Goal: Information Seeking & Learning: Learn about a topic

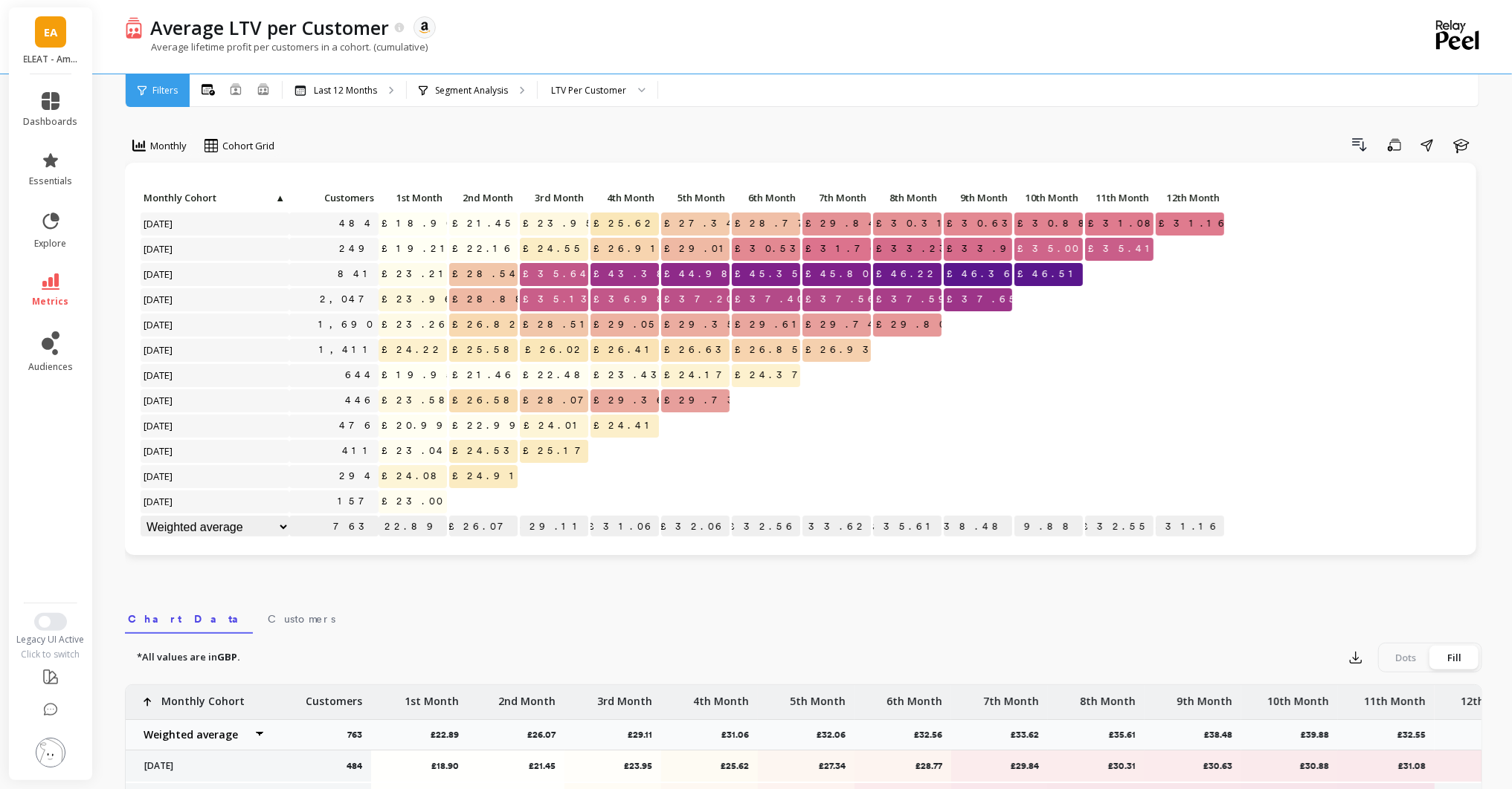
click at [52, 46] on link "EA" at bounding box center [50, 32] width 31 height 31
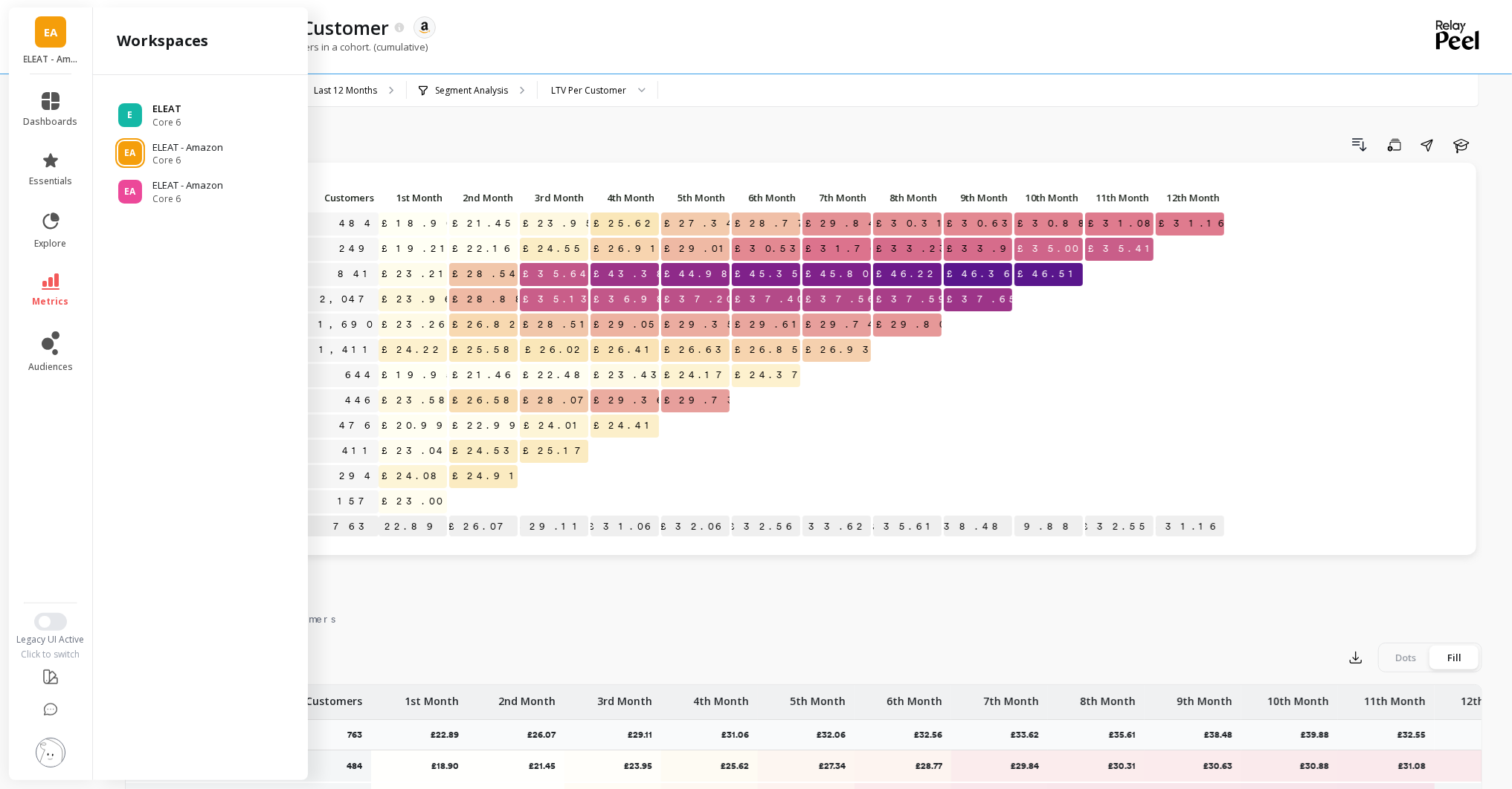
click at [148, 107] on div "E ELEAT Core 6" at bounding box center [200, 115] width 191 height 27
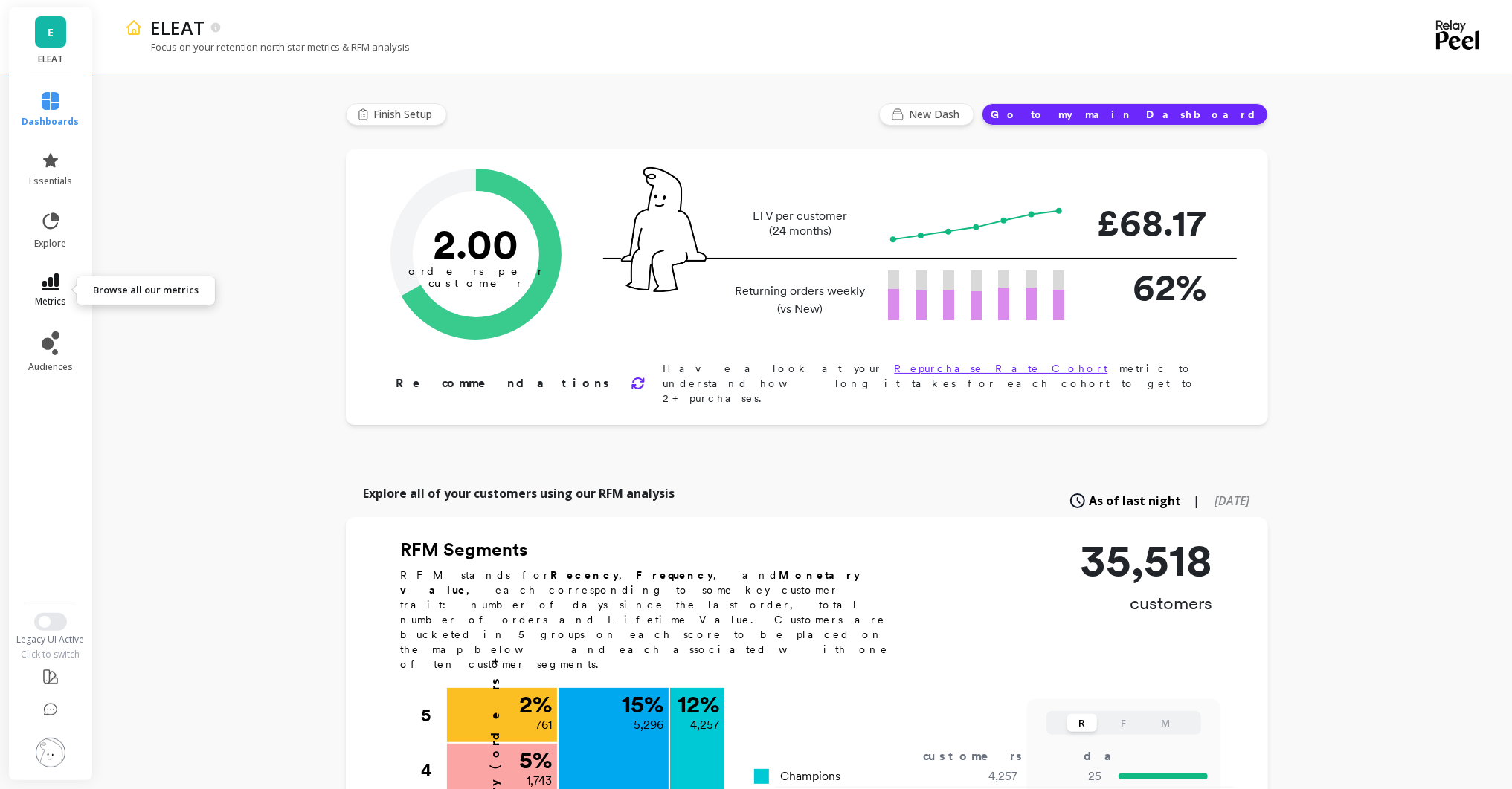
click at [53, 290] on link "metrics" at bounding box center [50, 289] width 57 height 34
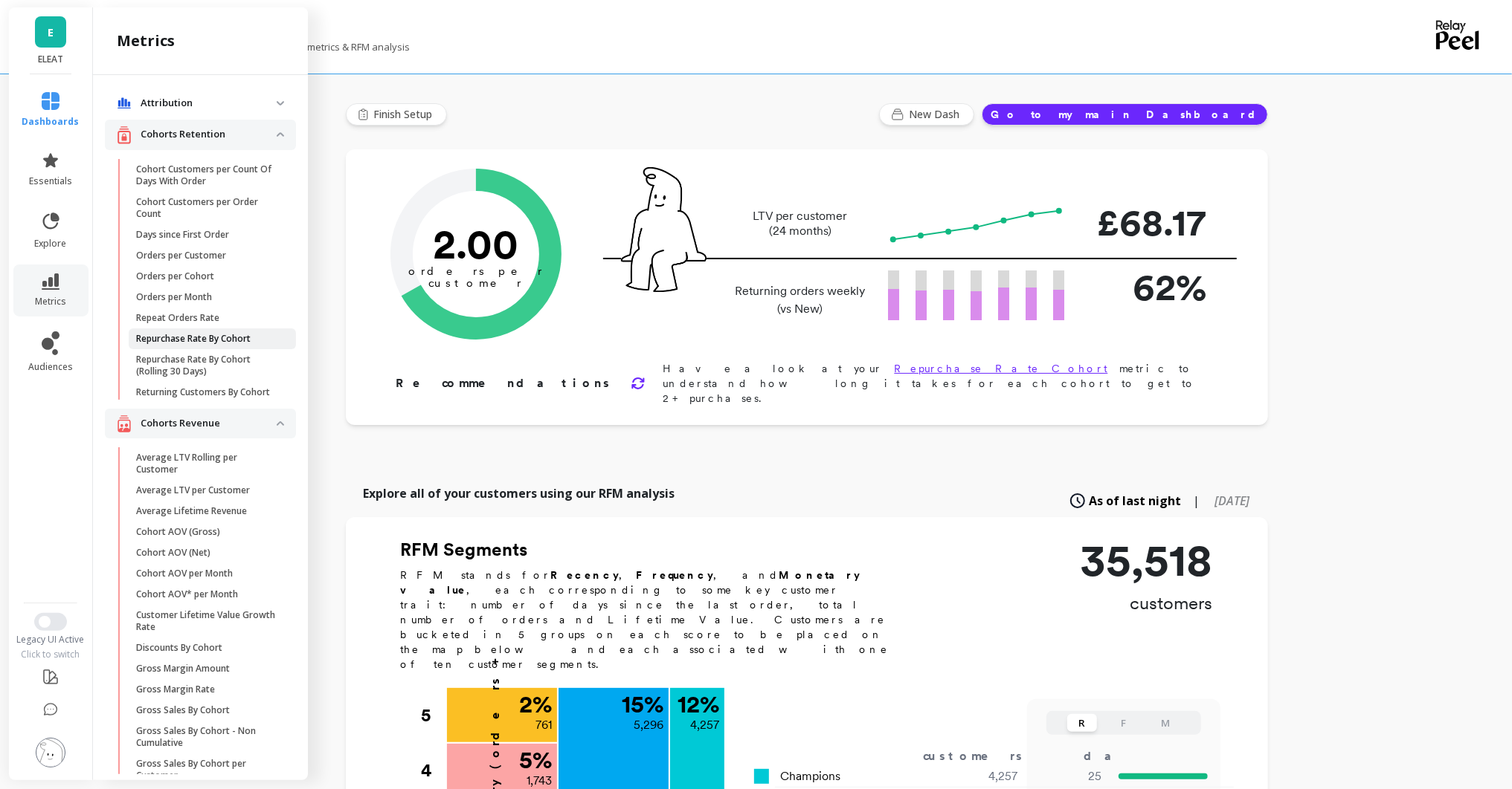
click at [206, 344] on p "Repurchase Rate By Cohort" at bounding box center [193, 339] width 114 height 12
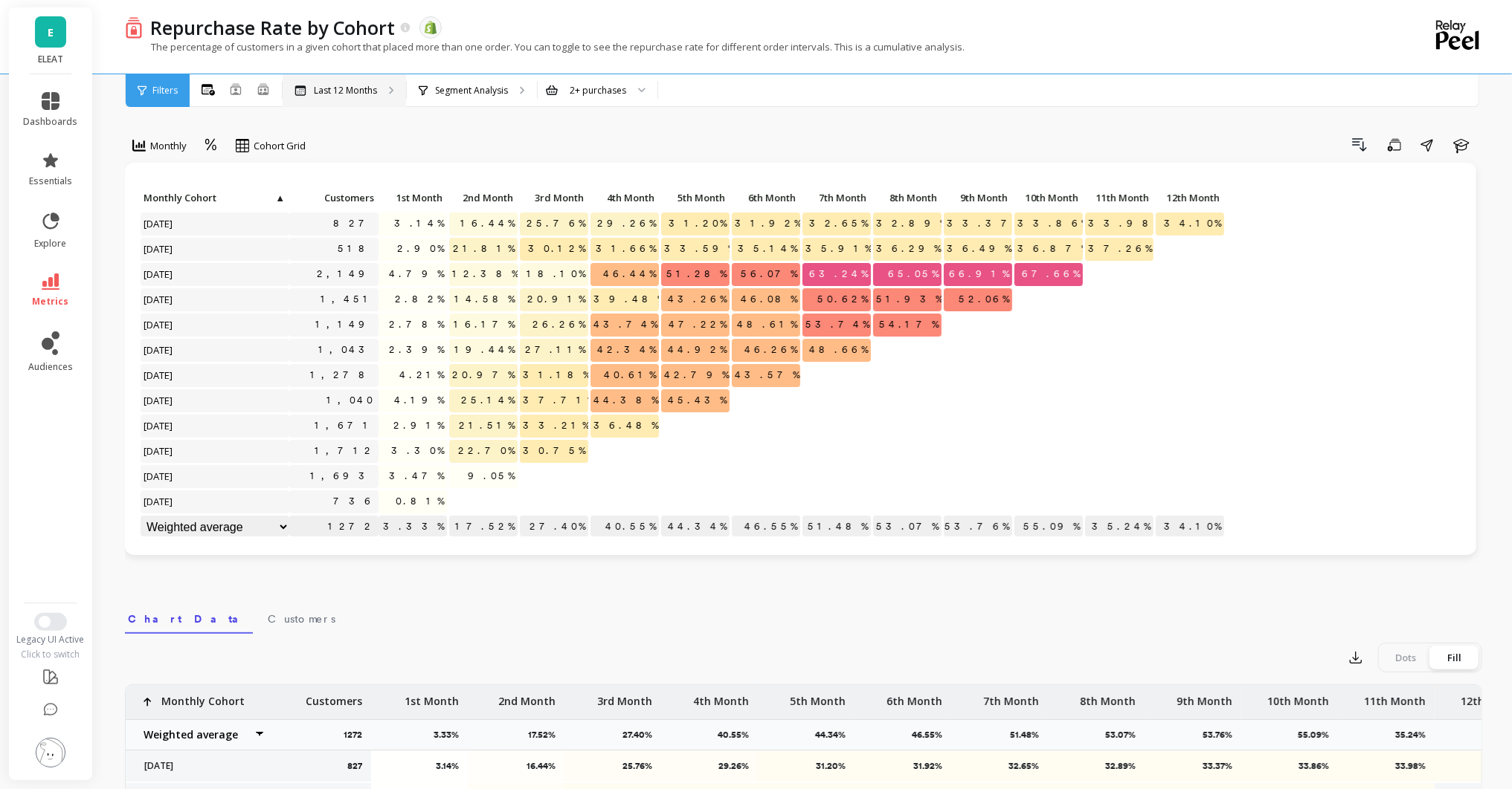
click at [383, 94] on div "Last 12 Months" at bounding box center [344, 91] width 123 height 33
click at [456, 90] on p "Segment Analysis" at bounding box center [471, 91] width 73 height 12
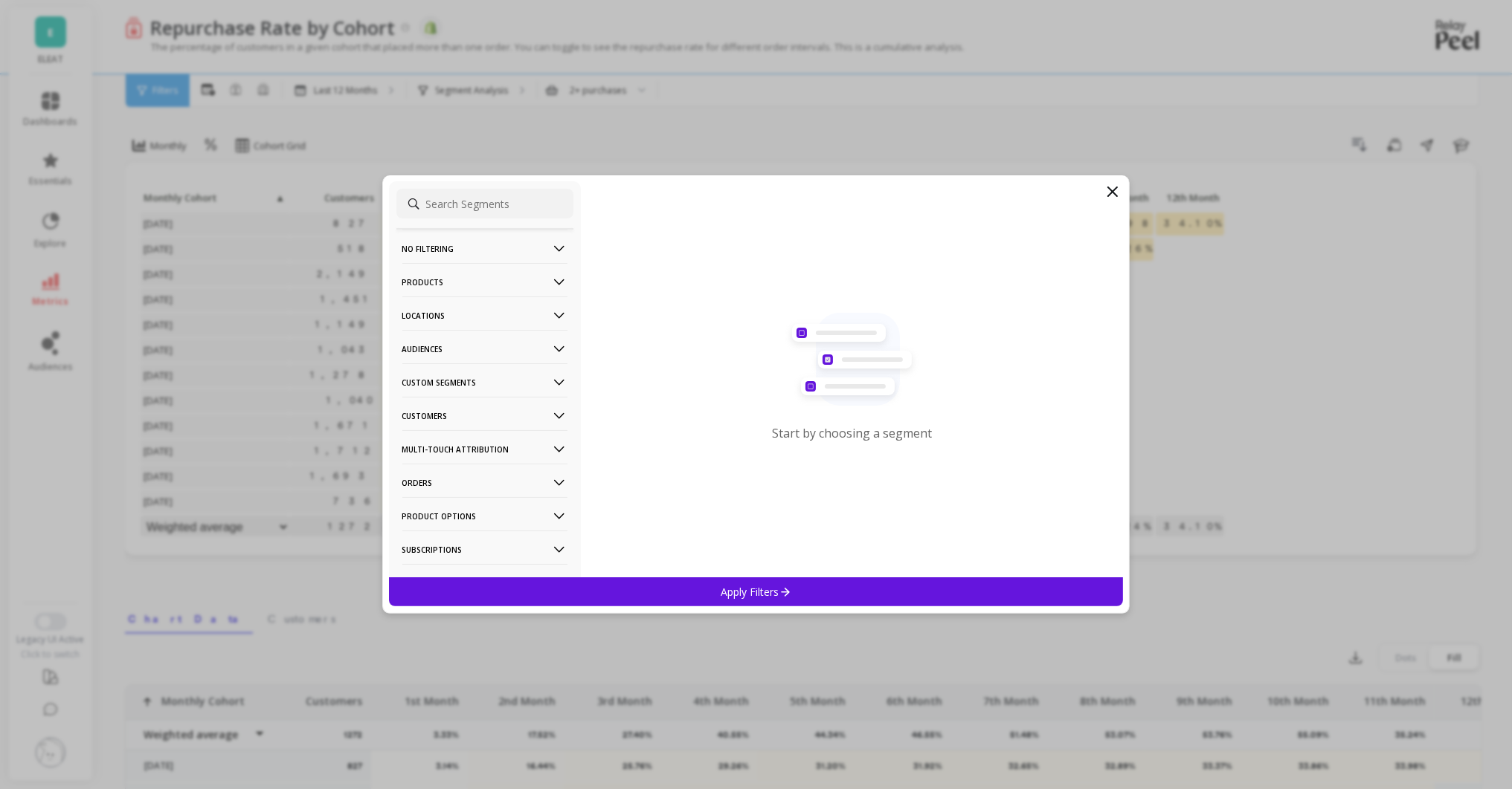
click at [472, 353] on p "Audiences" at bounding box center [484, 349] width 165 height 38
click at [474, 402] on p "Bimuno Exclusion" at bounding box center [444, 404] width 78 height 14
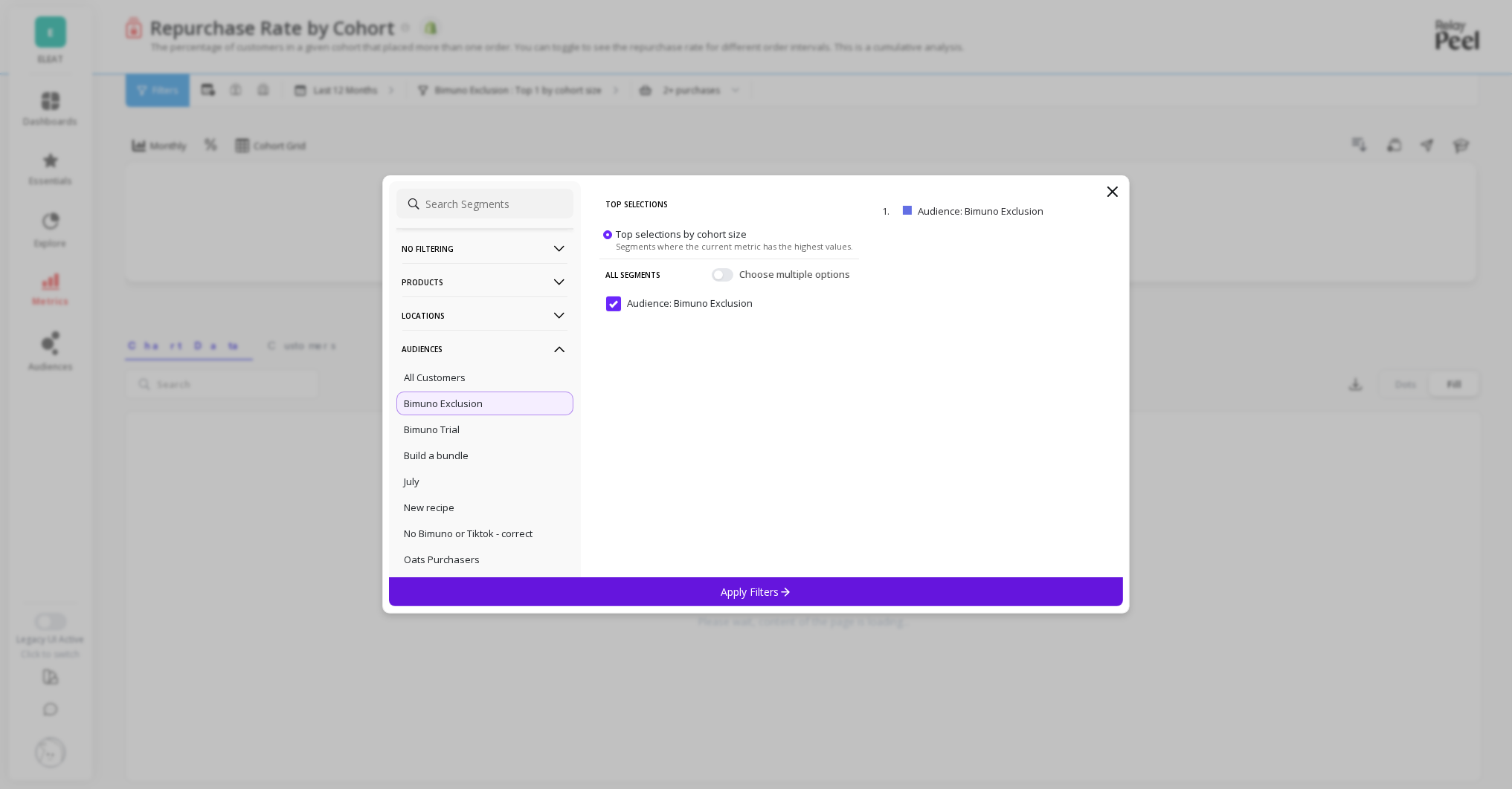
click at [561, 599] on div "Apply Filters" at bounding box center [756, 592] width 734 height 29
